Goal: Task Accomplishment & Management: Complete application form

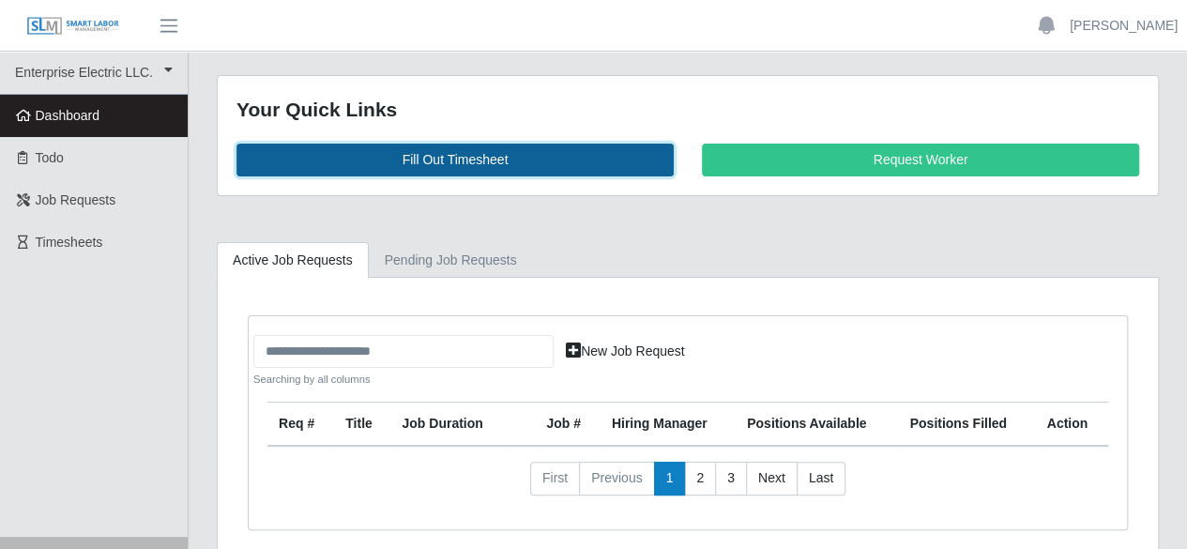
click at [417, 156] on link "Fill Out Timesheet" at bounding box center [455, 160] width 437 height 33
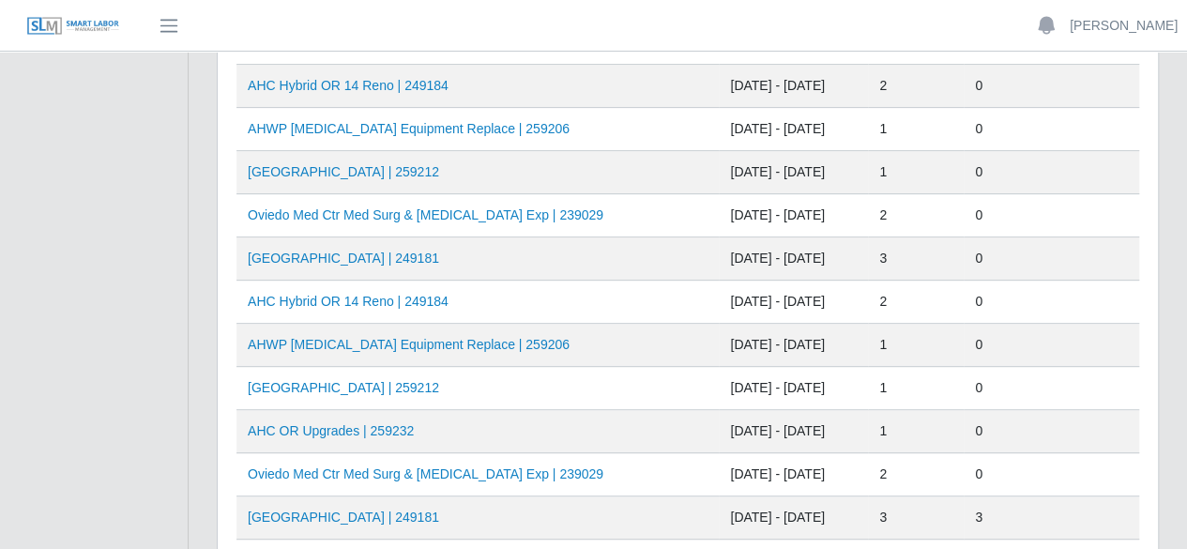
scroll to position [282, 0]
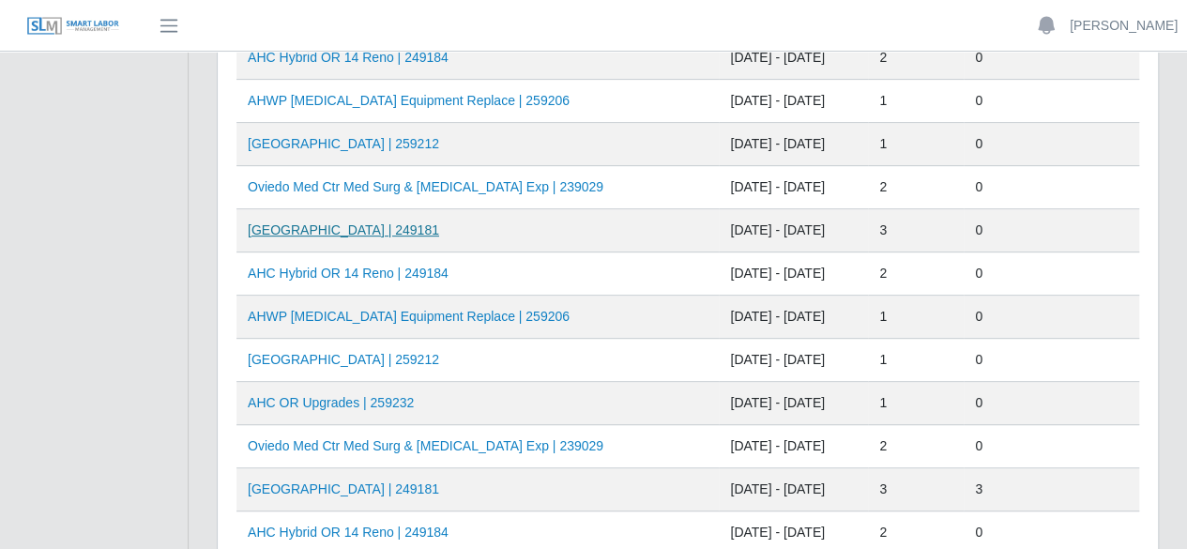
click at [359, 227] on link "[GEOGRAPHIC_DATA] | 249181" at bounding box center [343, 229] width 191 height 15
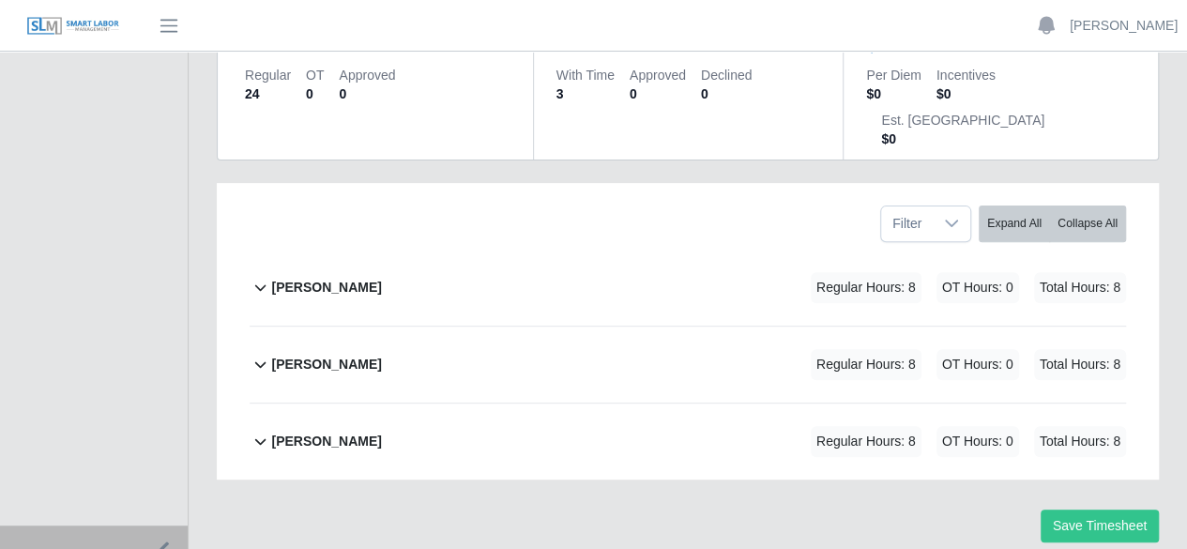
scroll to position [255, 0]
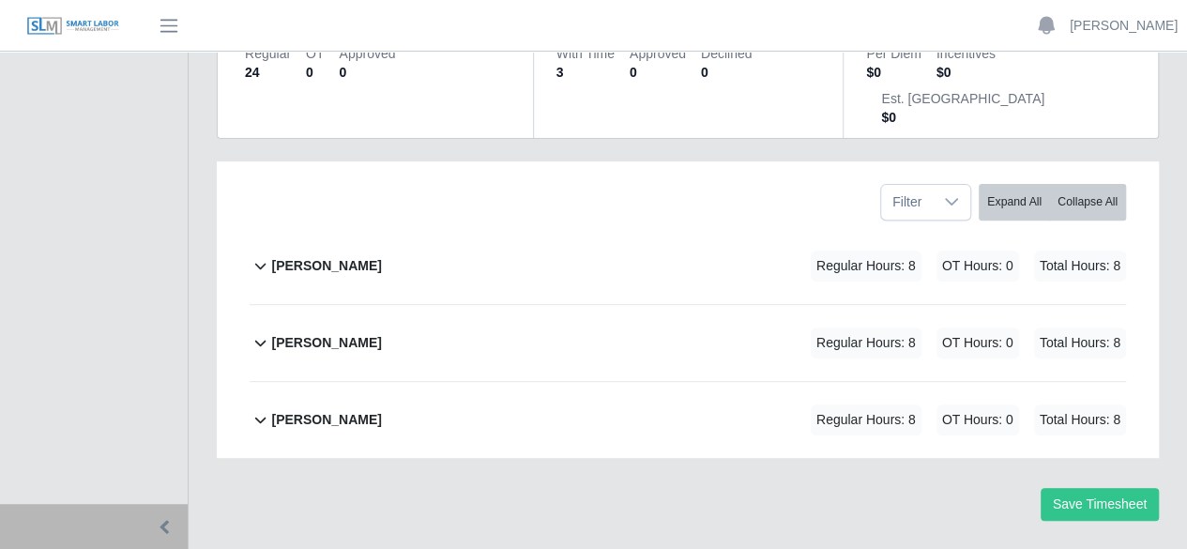
click at [324, 410] on b "ray henderson" at bounding box center [326, 420] width 110 height 20
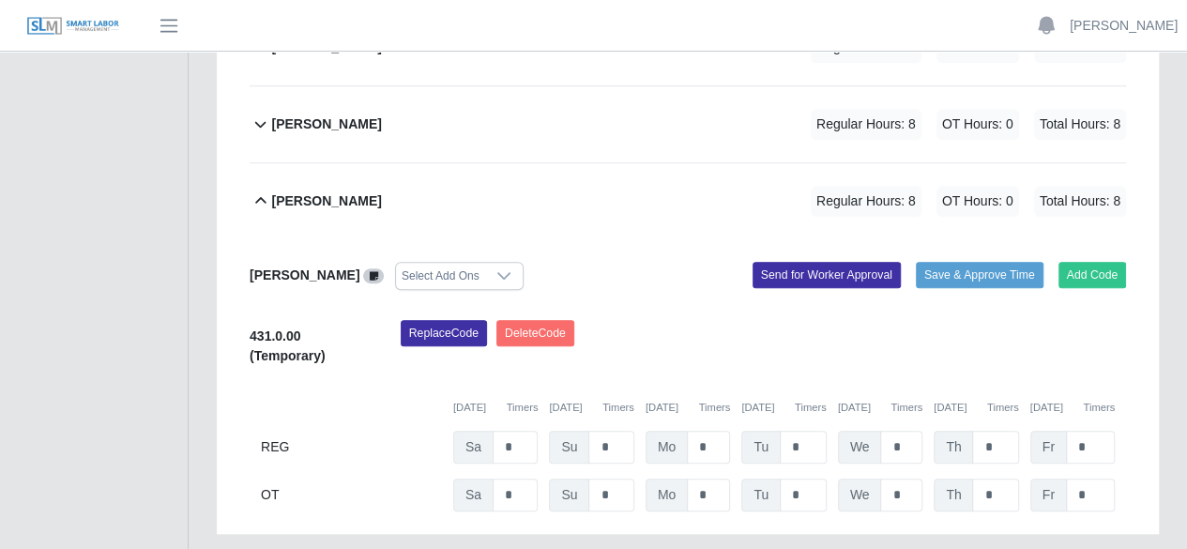
scroll to position [550, 0]
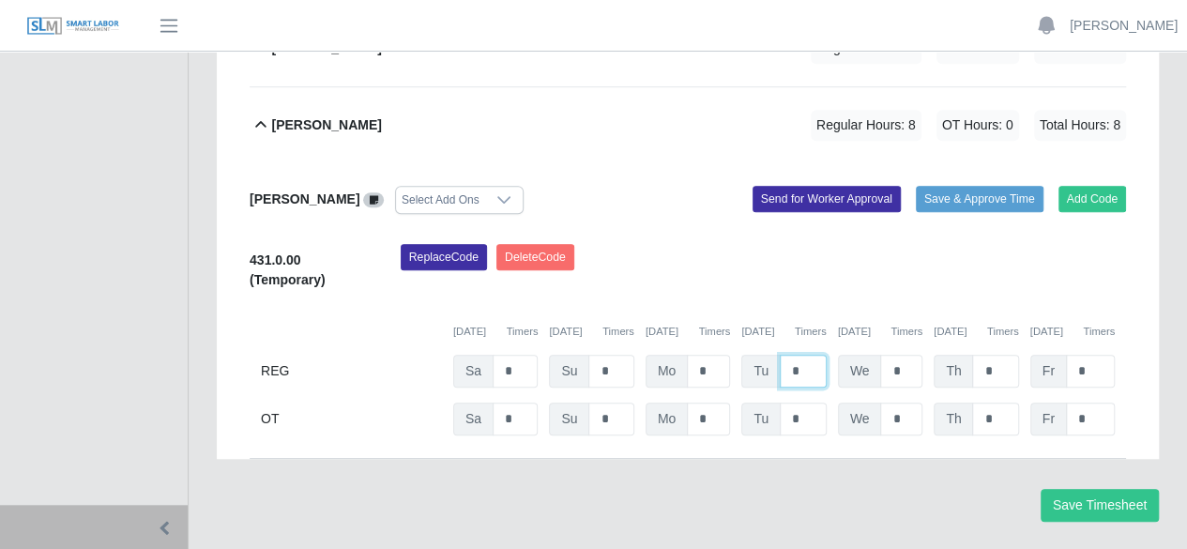
click at [805, 355] on input "*" at bounding box center [803, 371] width 47 height 33
click at [1089, 186] on button "Add Code" at bounding box center [1093, 199] width 69 height 26
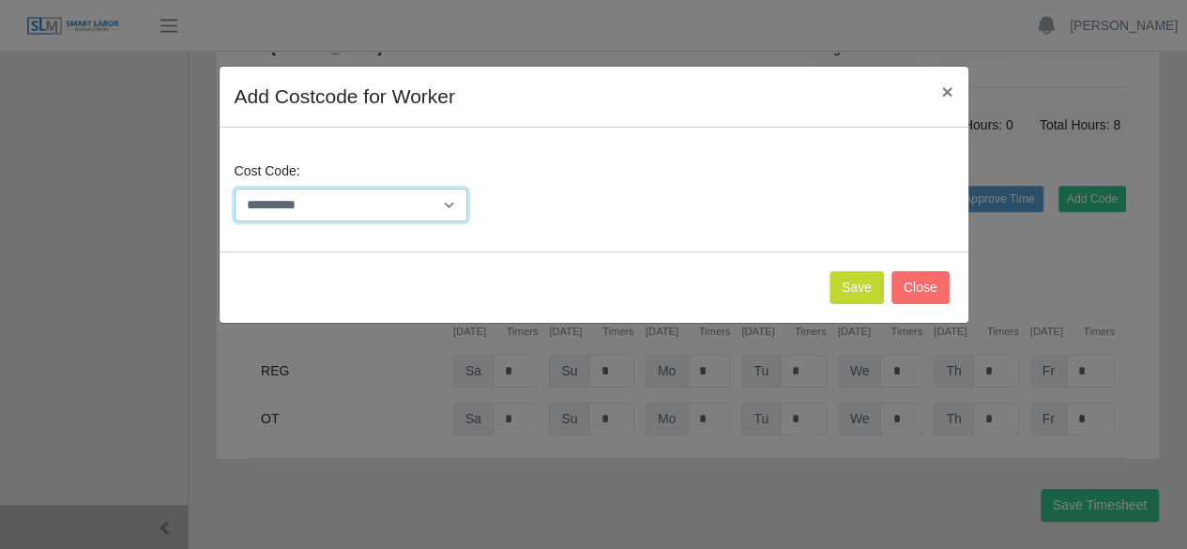
click at [442, 207] on select "**********" at bounding box center [352, 205] width 234 height 33
select select "**********"
click at [235, 189] on select "**********" at bounding box center [352, 205] width 234 height 33
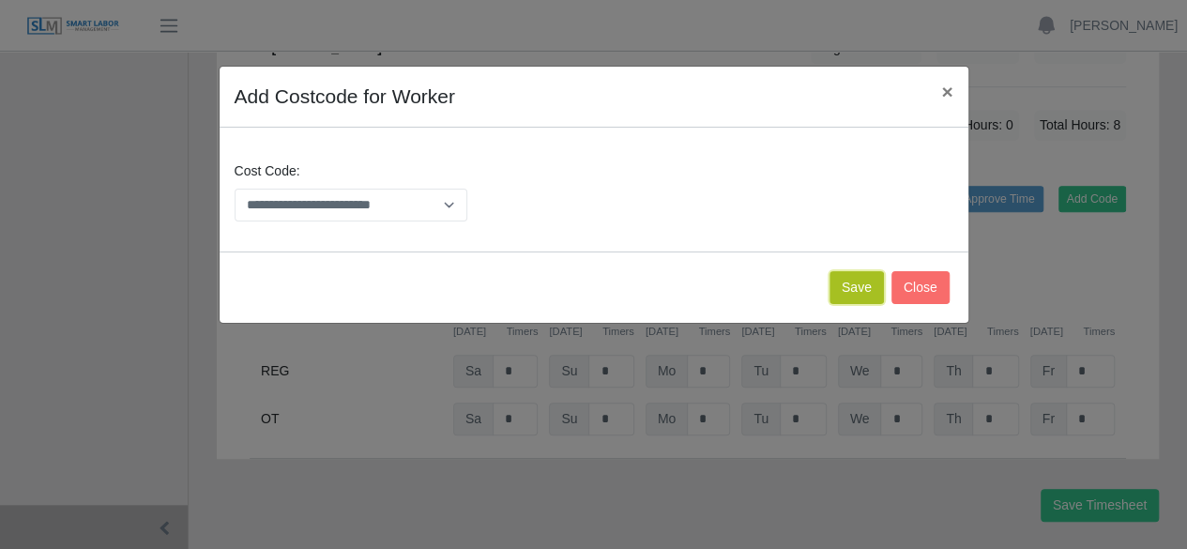
click at [870, 282] on button "Save" at bounding box center [857, 287] width 54 height 33
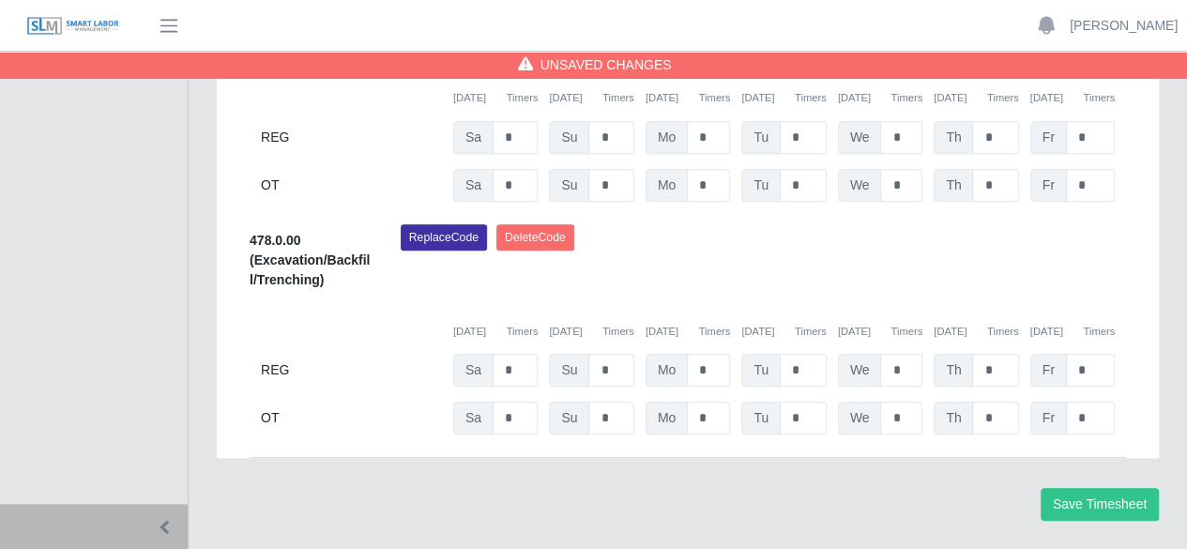
scroll to position [690, 0]
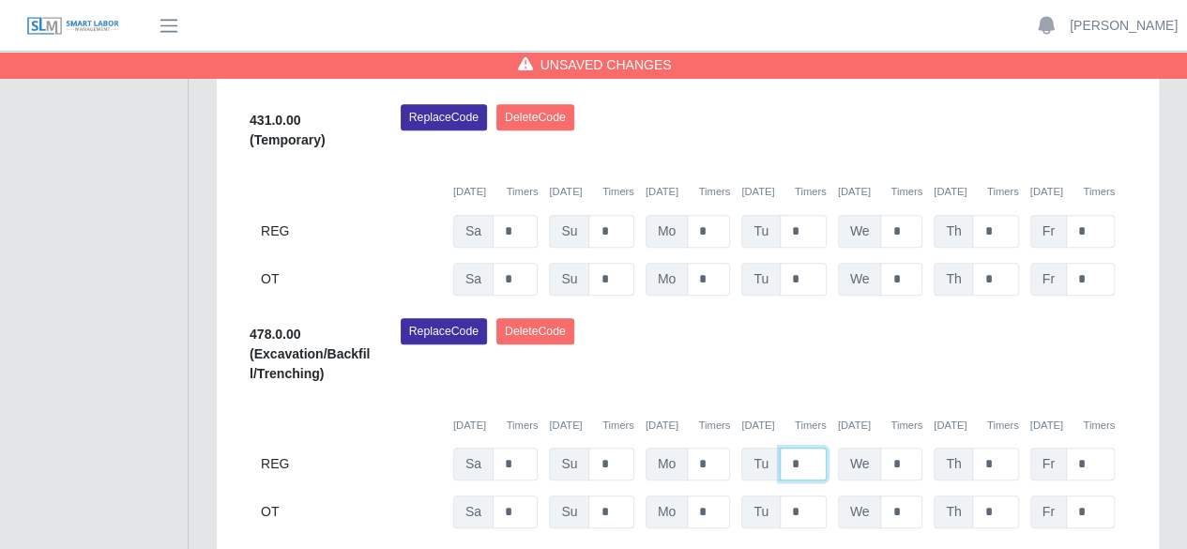
click at [811, 448] on input "*" at bounding box center [803, 464] width 47 height 33
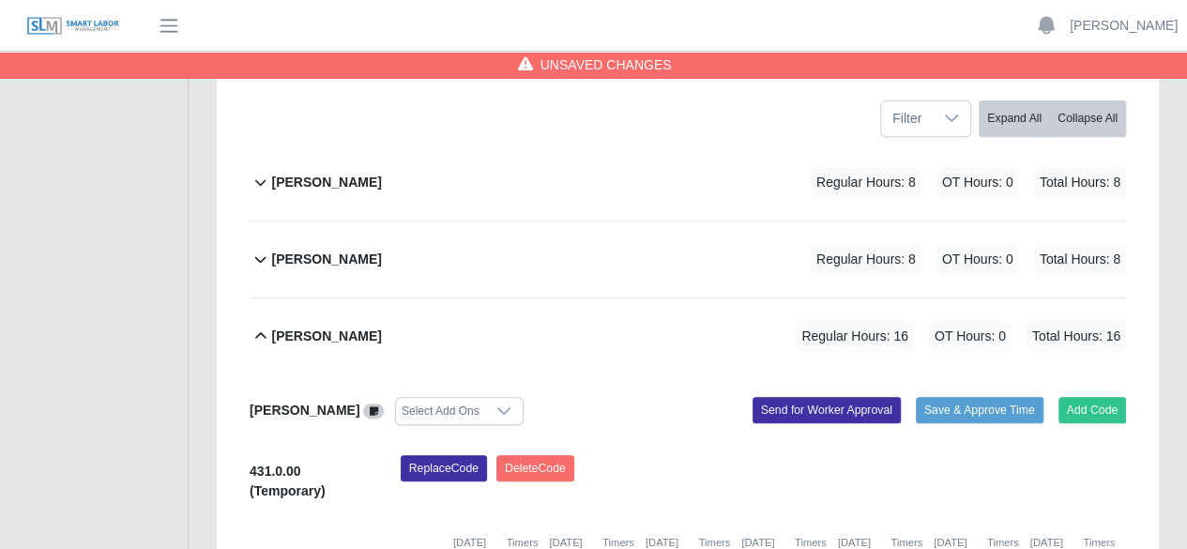
scroll to position [314, 0]
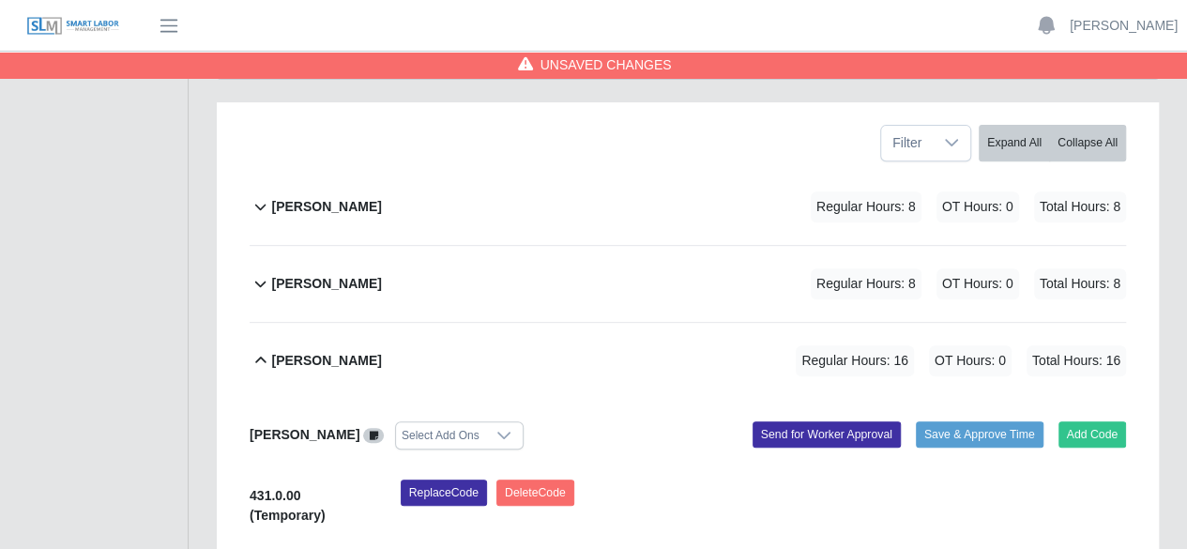
type input "*"
click at [321, 274] on b "pedro alvarez" at bounding box center [326, 284] width 110 height 20
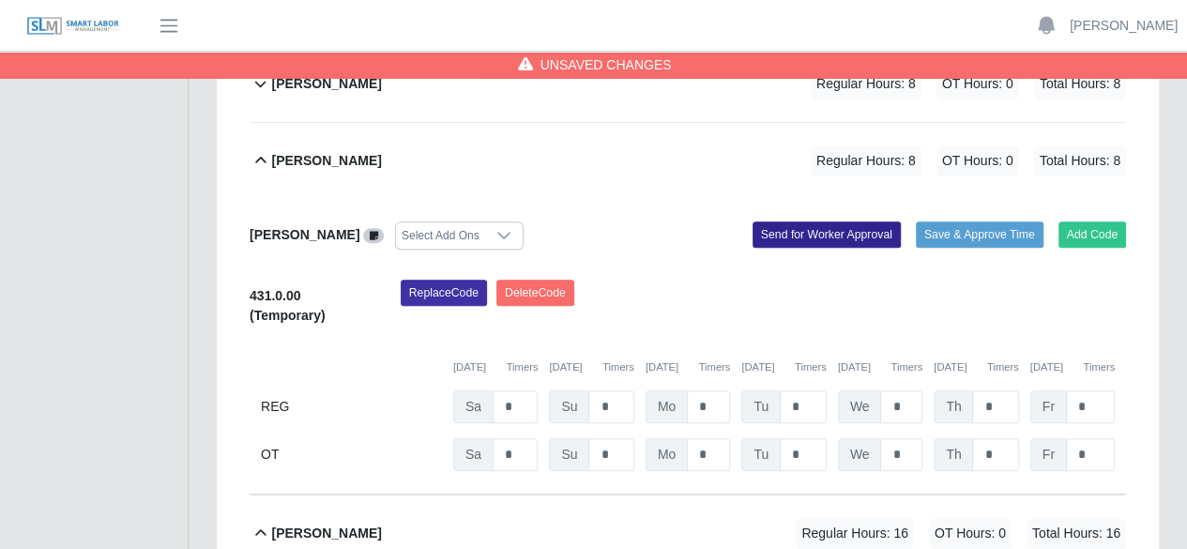
scroll to position [408, 0]
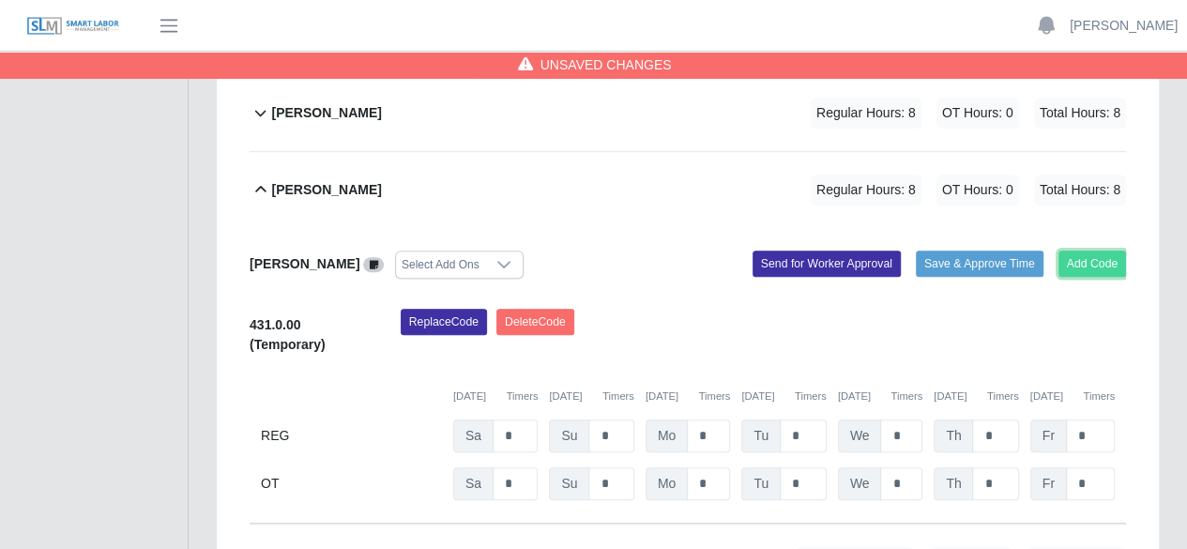
click at [1089, 251] on button "Add Code" at bounding box center [1093, 264] width 69 height 26
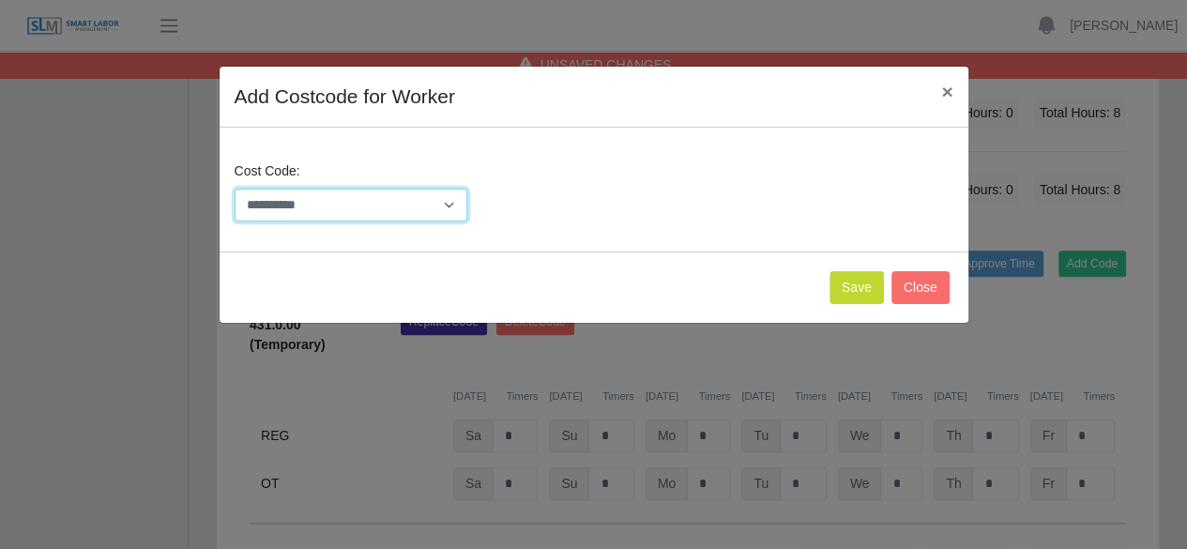
click at [444, 197] on select "**********" at bounding box center [352, 205] width 234 height 33
select select "**********"
click at [235, 189] on select "**********" at bounding box center [352, 205] width 234 height 33
click at [876, 284] on button "Save" at bounding box center [857, 287] width 54 height 33
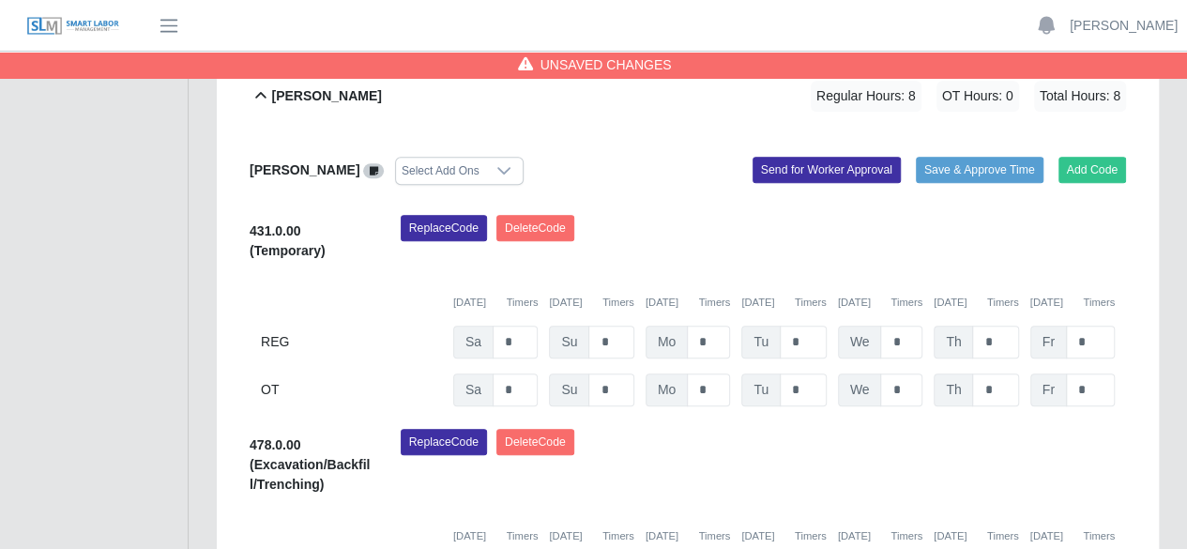
scroll to position [596, 0]
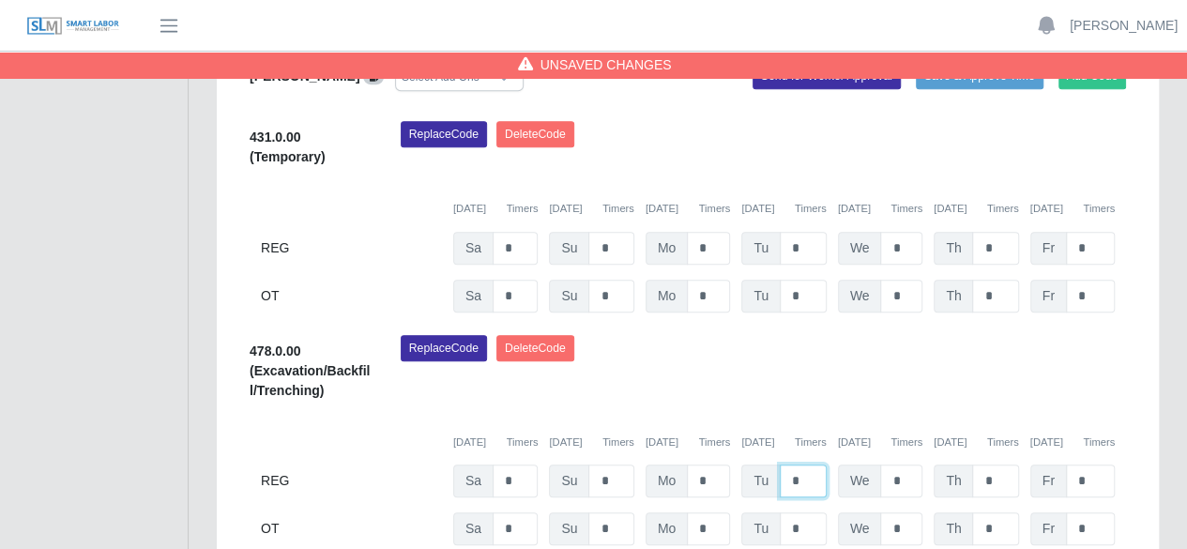
click at [813, 465] on input "*" at bounding box center [803, 481] width 47 height 33
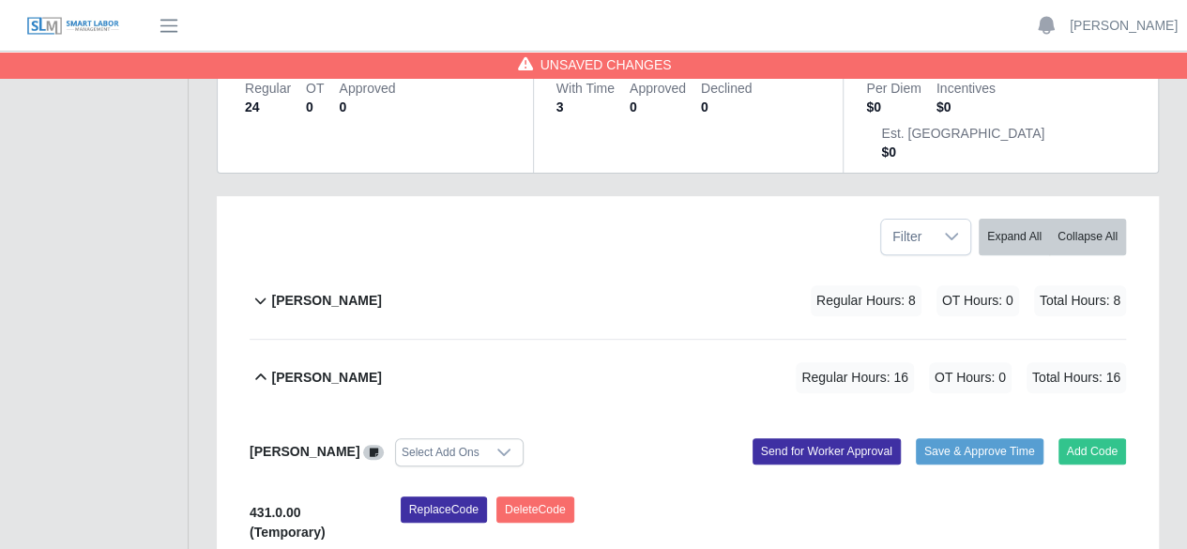
scroll to position [127, 0]
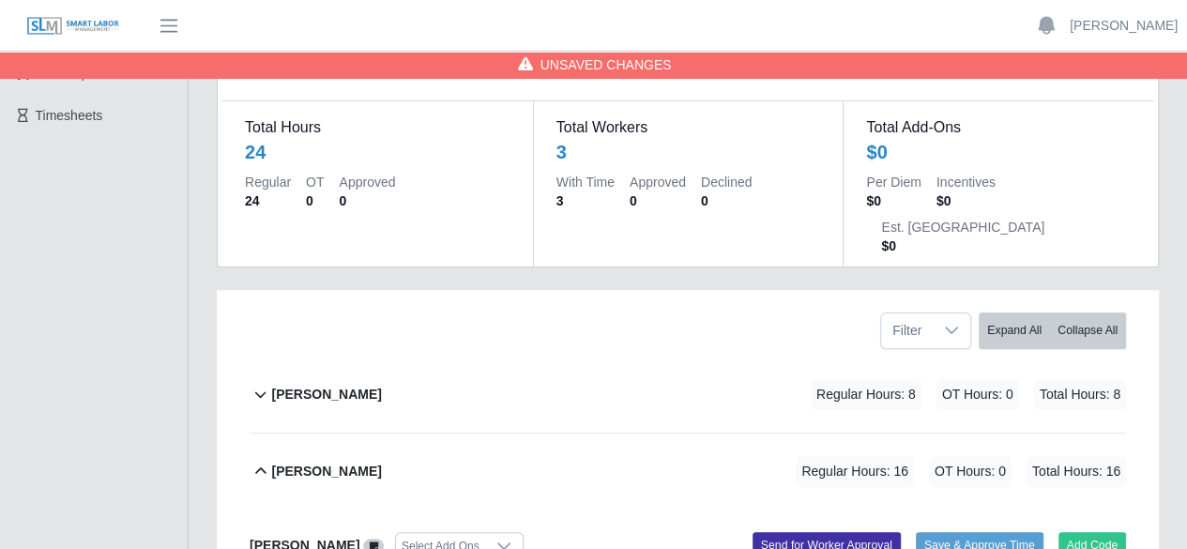
type input "*"
click at [321, 385] on b "Marlin Guerrero" at bounding box center [326, 395] width 110 height 20
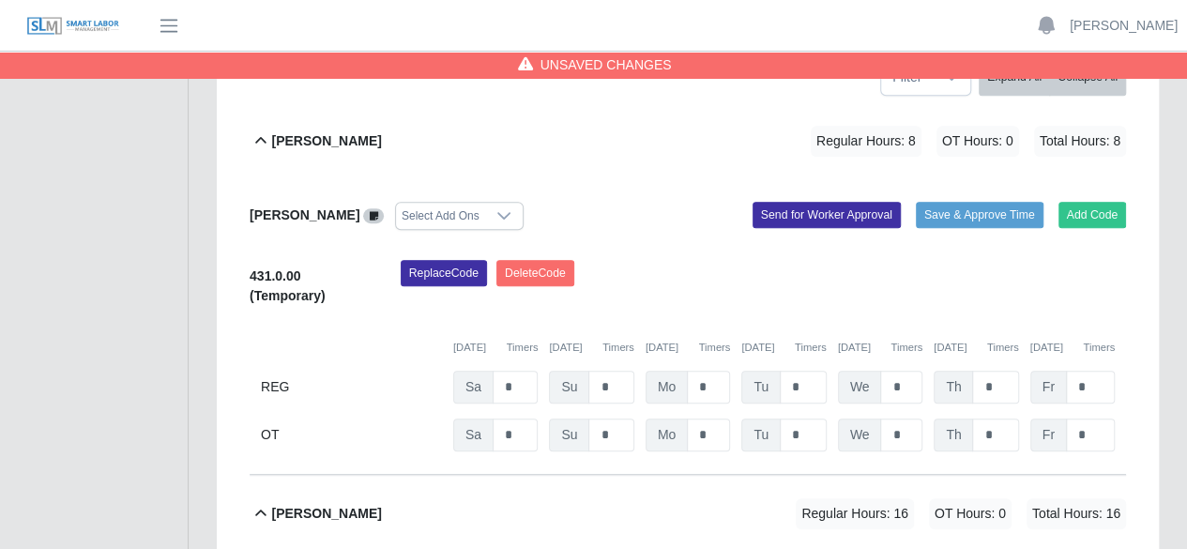
scroll to position [408, 0]
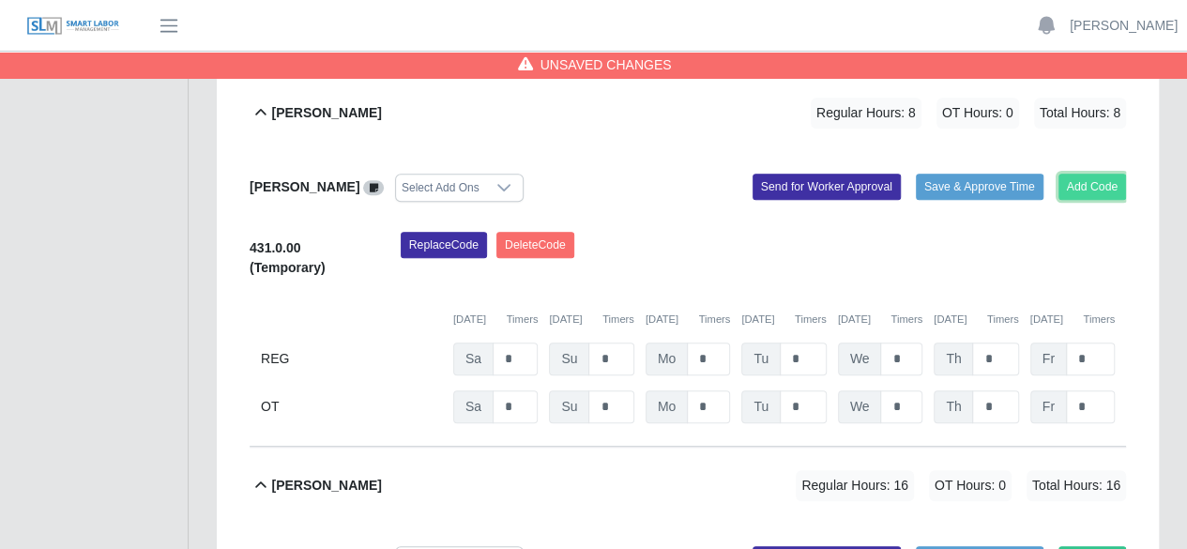
click at [1096, 174] on button "Add Code" at bounding box center [1093, 187] width 69 height 26
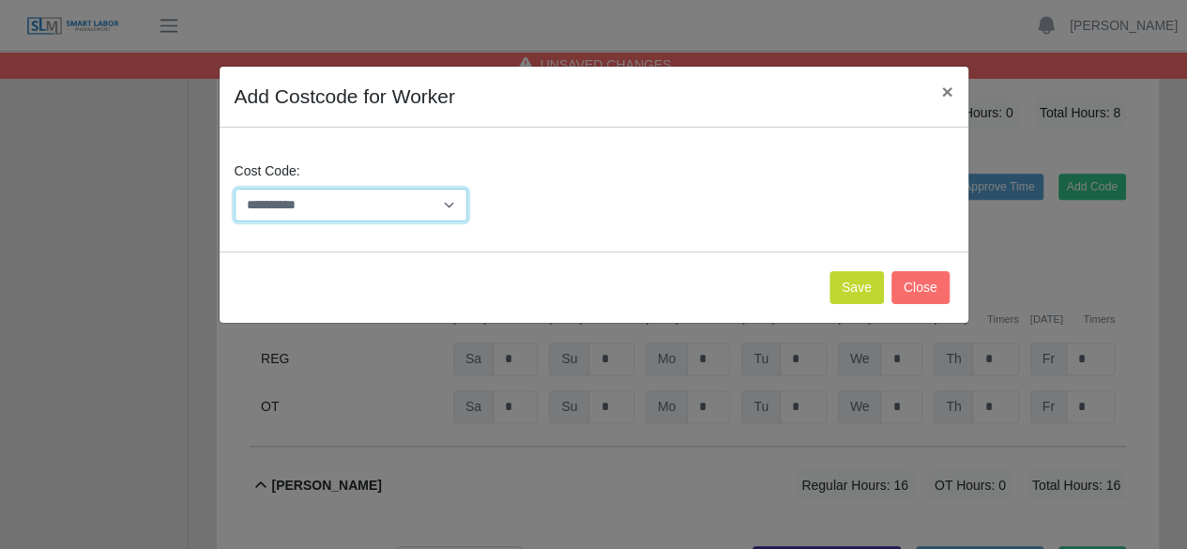
click at [440, 202] on select "**********" at bounding box center [352, 205] width 234 height 33
select select "**********"
click at [235, 189] on select "**********" at bounding box center [352, 205] width 234 height 33
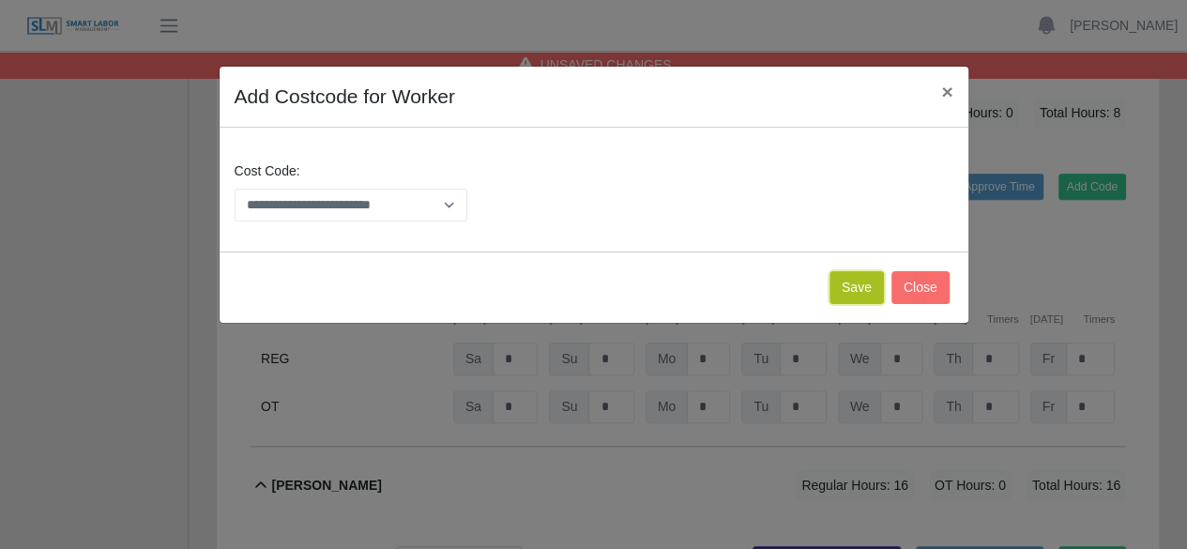
click at [840, 291] on button "Save" at bounding box center [857, 287] width 54 height 33
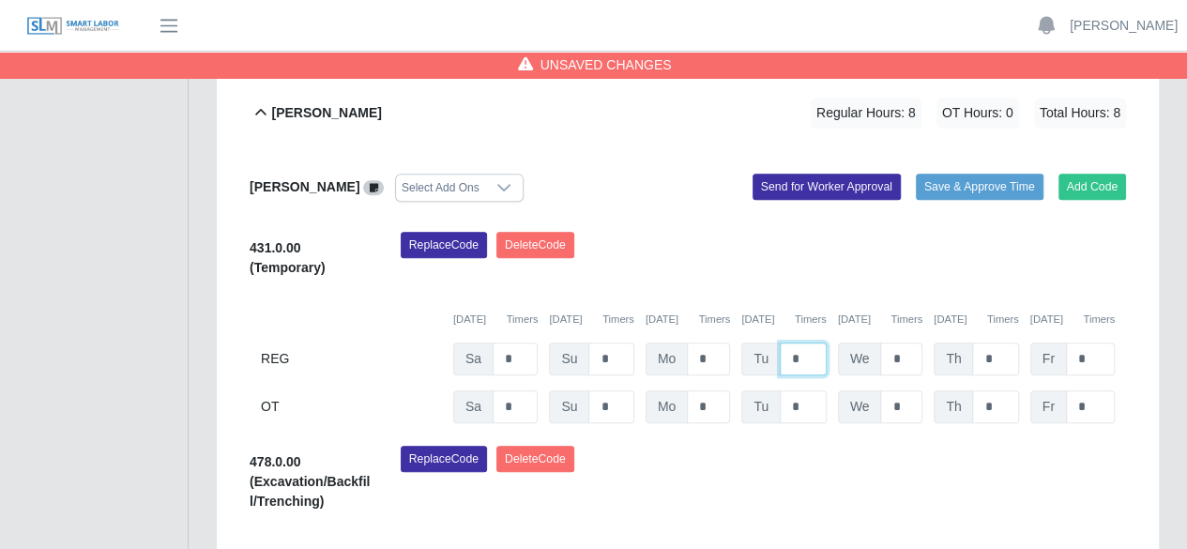
click at [809, 343] on input "*" at bounding box center [803, 359] width 47 height 33
type input "*"
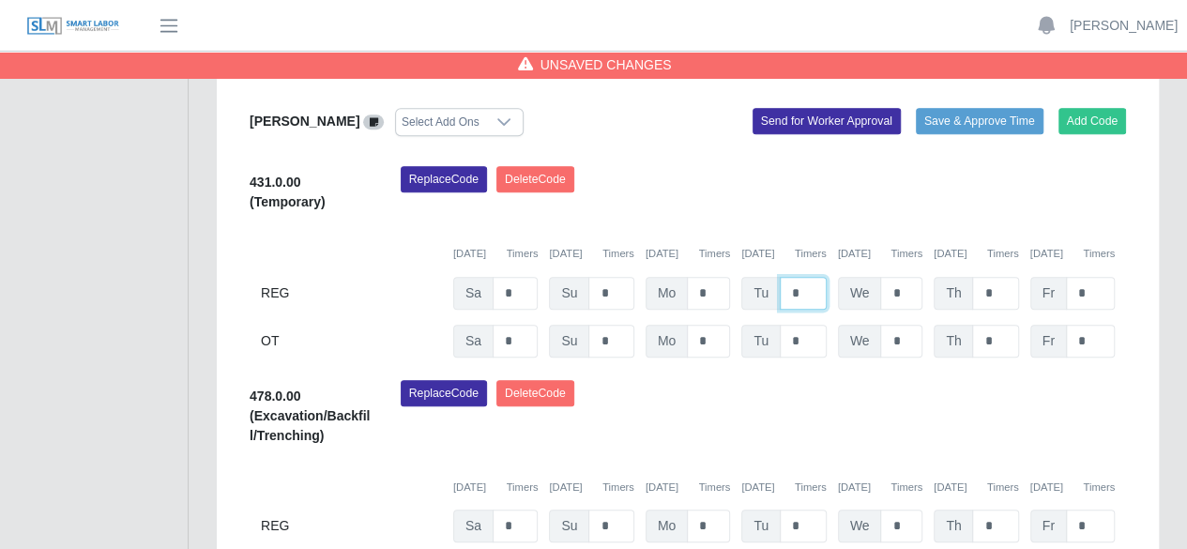
scroll to position [502, 0]
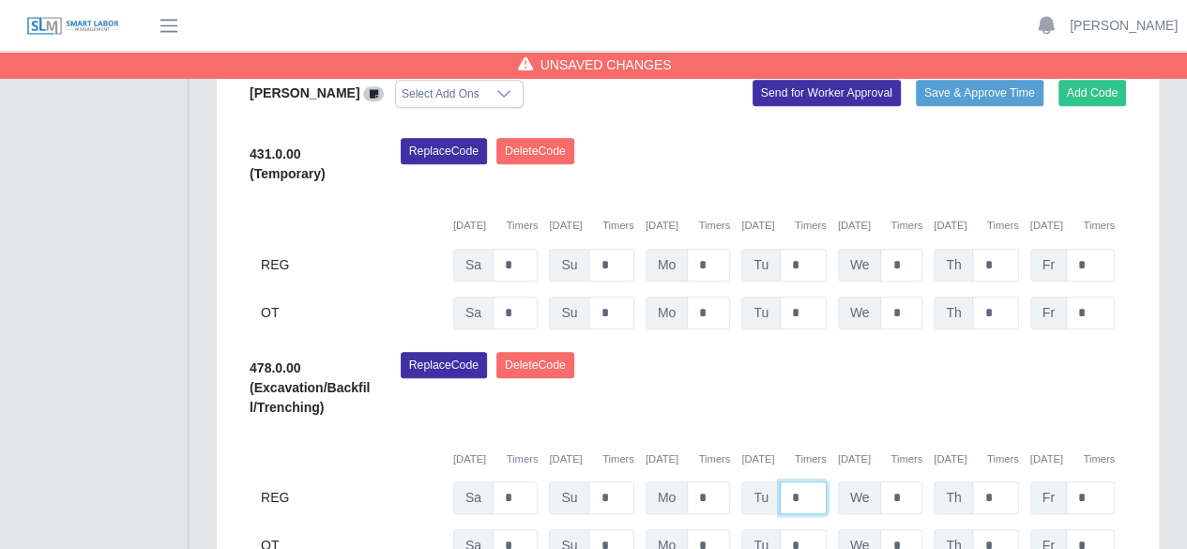
click at [798, 481] on input "*" at bounding box center [803, 497] width 47 height 33
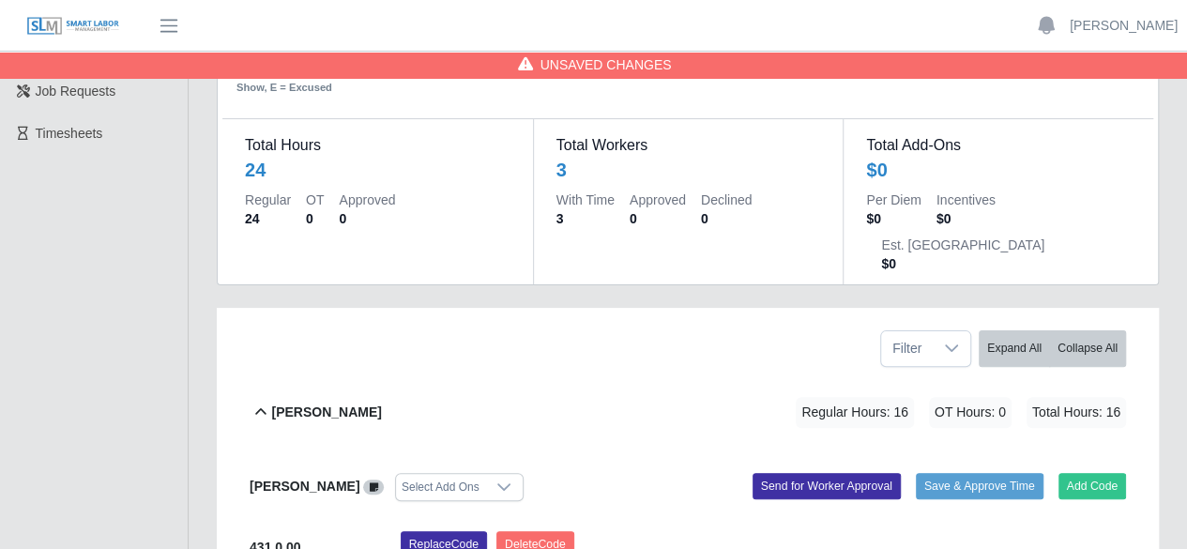
scroll to position [0, 0]
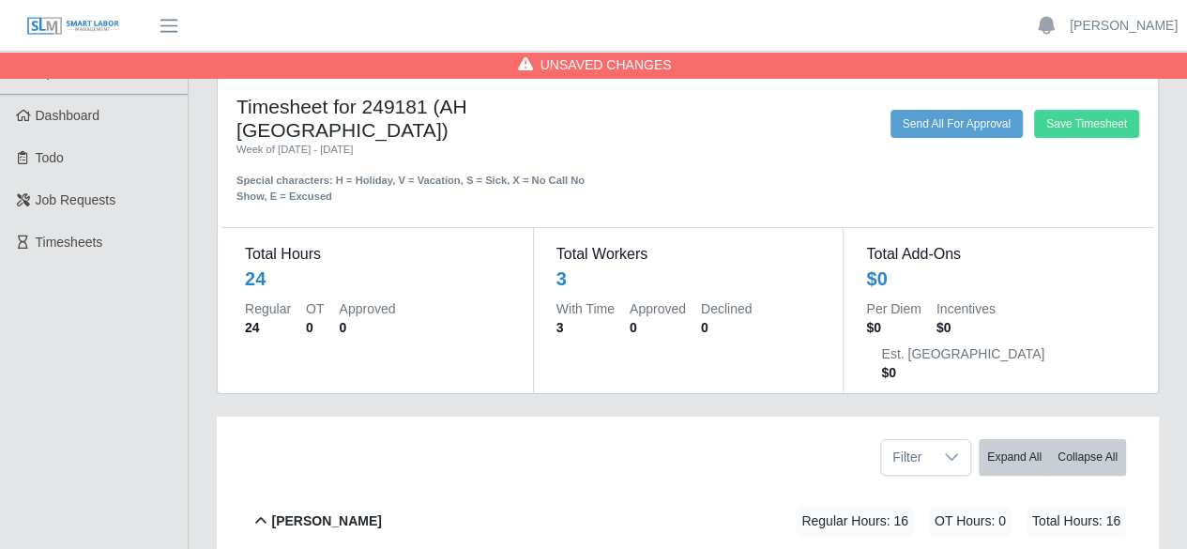
type input "*"
click at [1089, 126] on button "Save Timesheet" at bounding box center [1086, 124] width 105 height 28
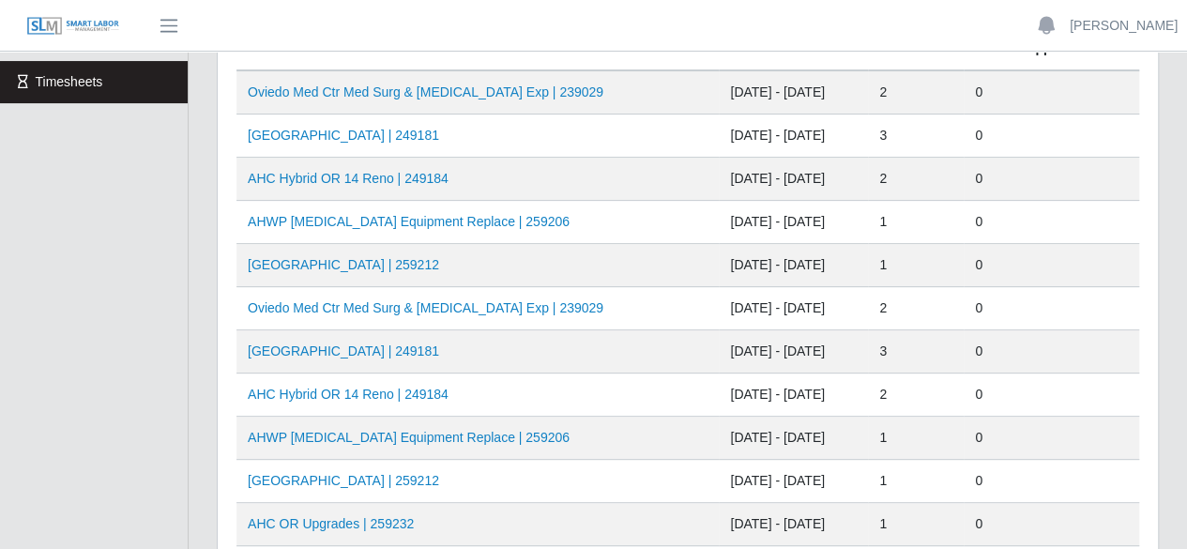
scroll to position [188, 0]
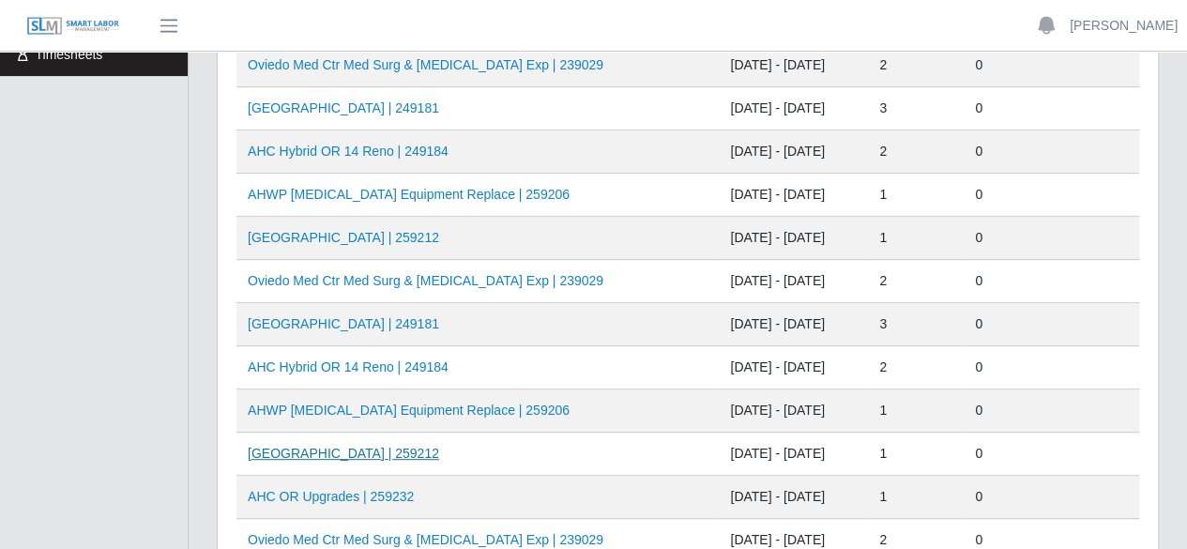
click at [377, 446] on link "[GEOGRAPHIC_DATA] | 259212" at bounding box center [343, 453] width 191 height 15
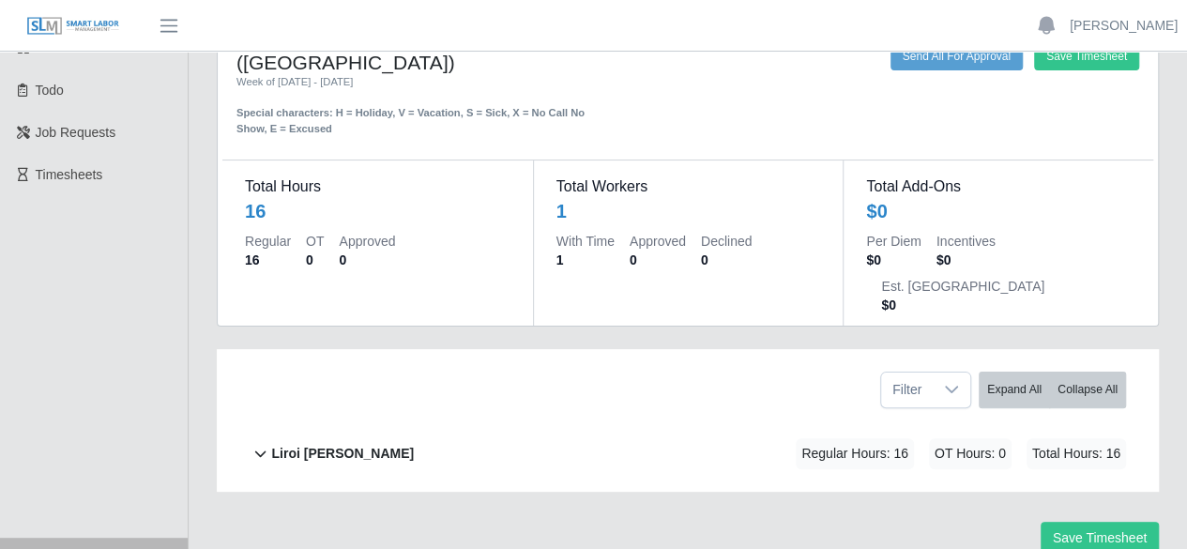
scroll to position [102, 0]
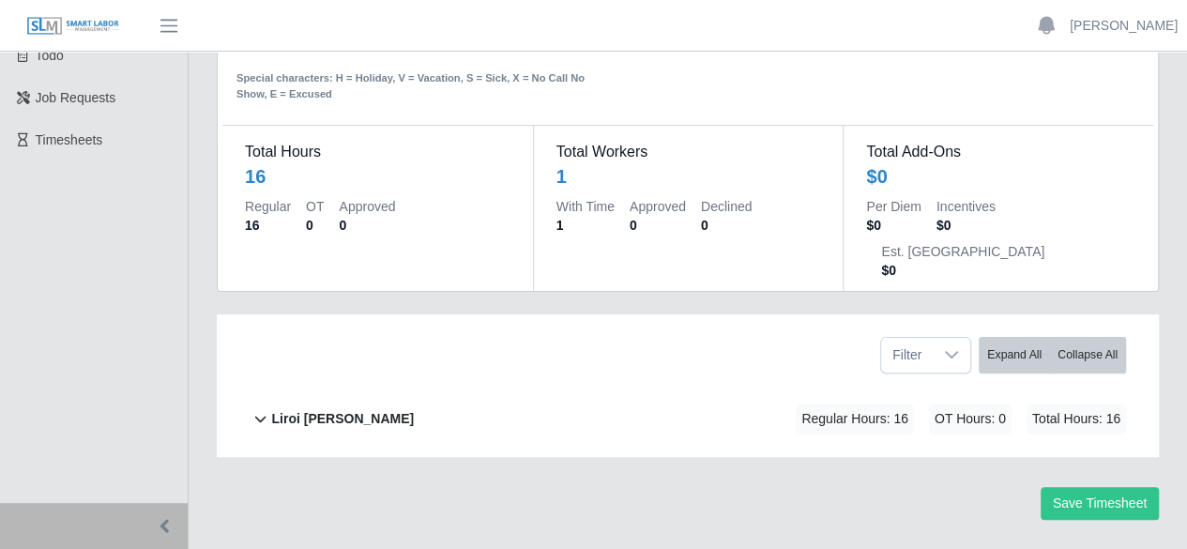
click at [332, 409] on b "Liroi Anguiano" at bounding box center [342, 419] width 143 height 20
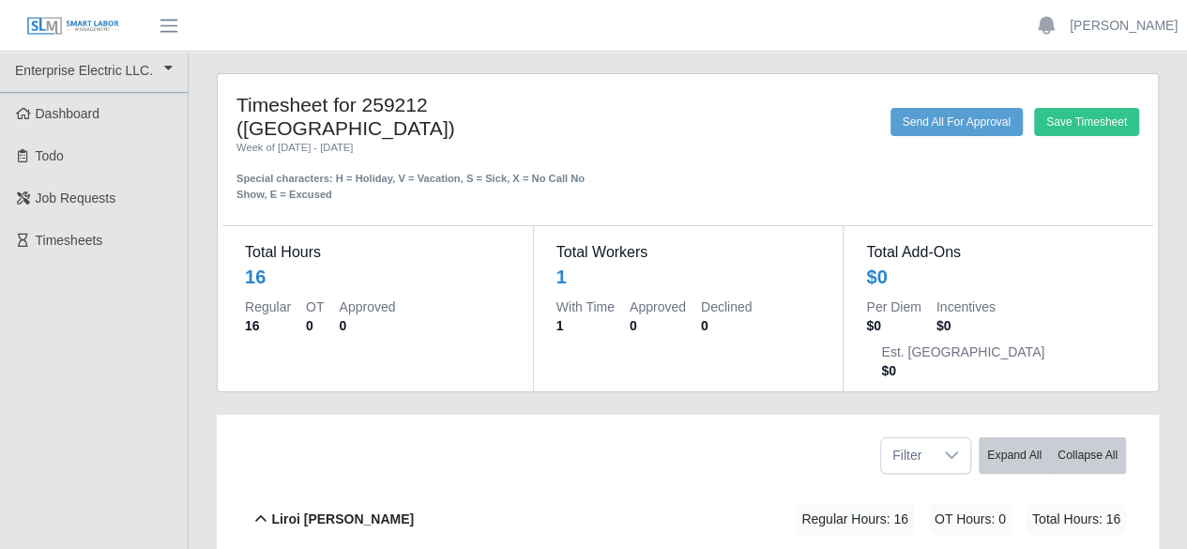
scroll to position [0, 0]
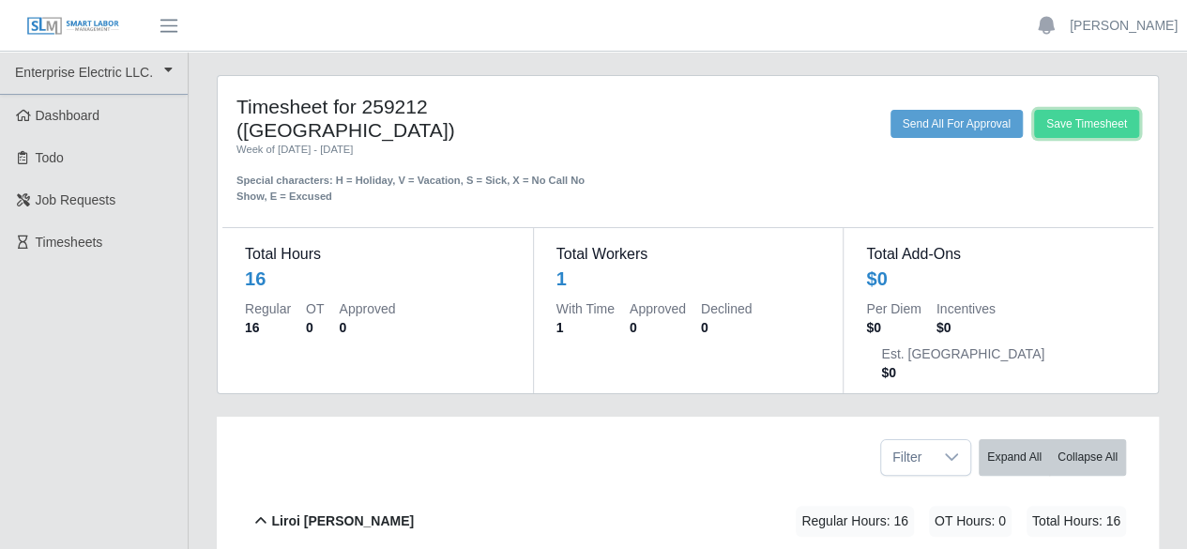
click at [1088, 132] on button "Save Timesheet" at bounding box center [1086, 124] width 105 height 28
